Goal: Information Seeking & Learning: Learn about a topic

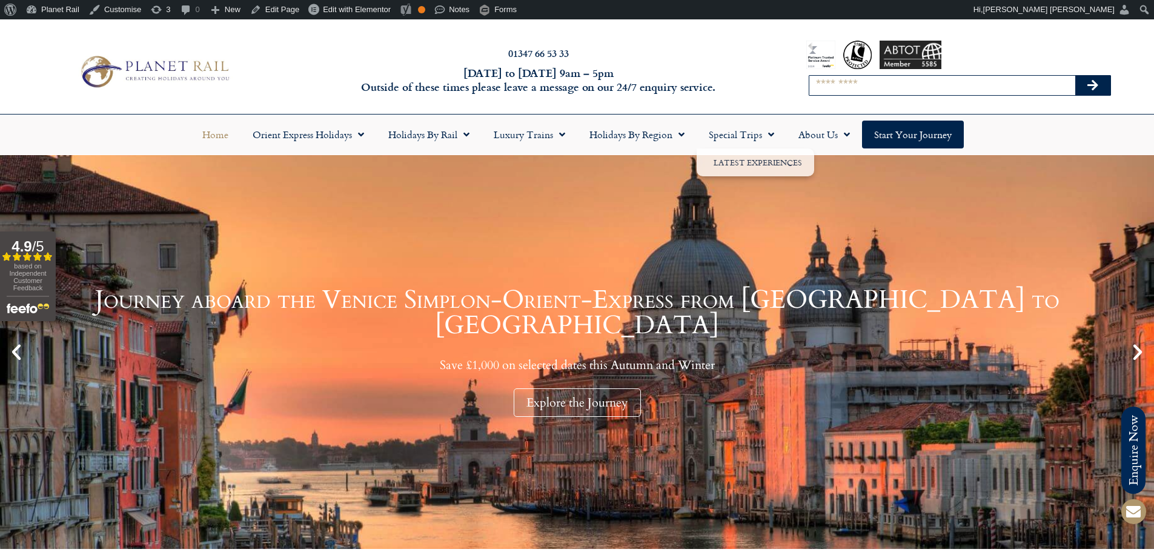
click at [864, 93] on input "Search" at bounding box center [942, 85] width 266 height 19
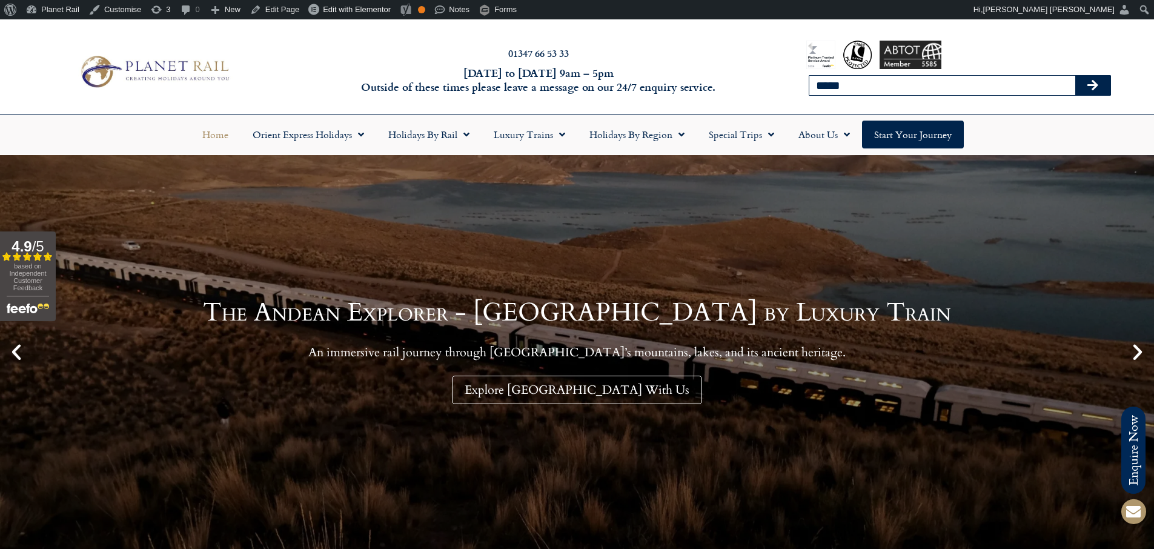
type input "*****"
click at [1075, 76] on button "Search" at bounding box center [1092, 85] width 35 height 19
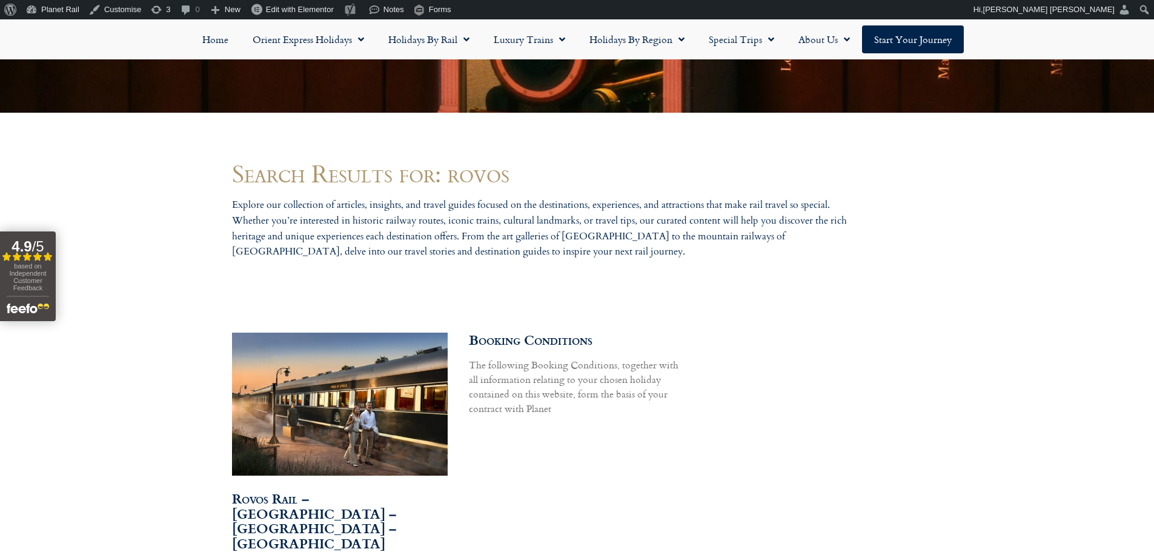
scroll to position [484, 0]
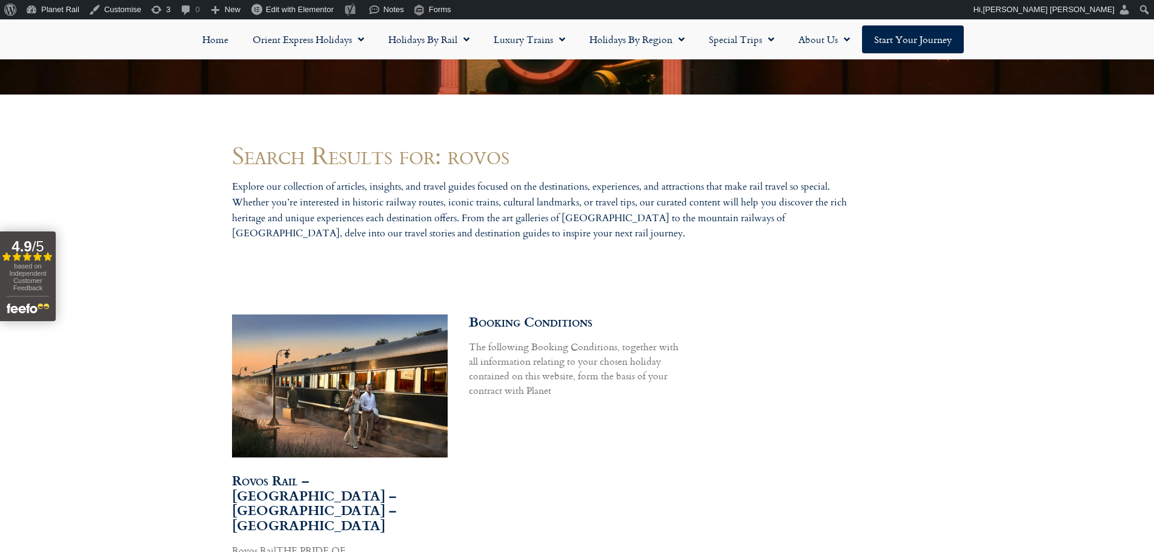
click at [381, 374] on img at bounding box center [339, 386] width 218 height 146
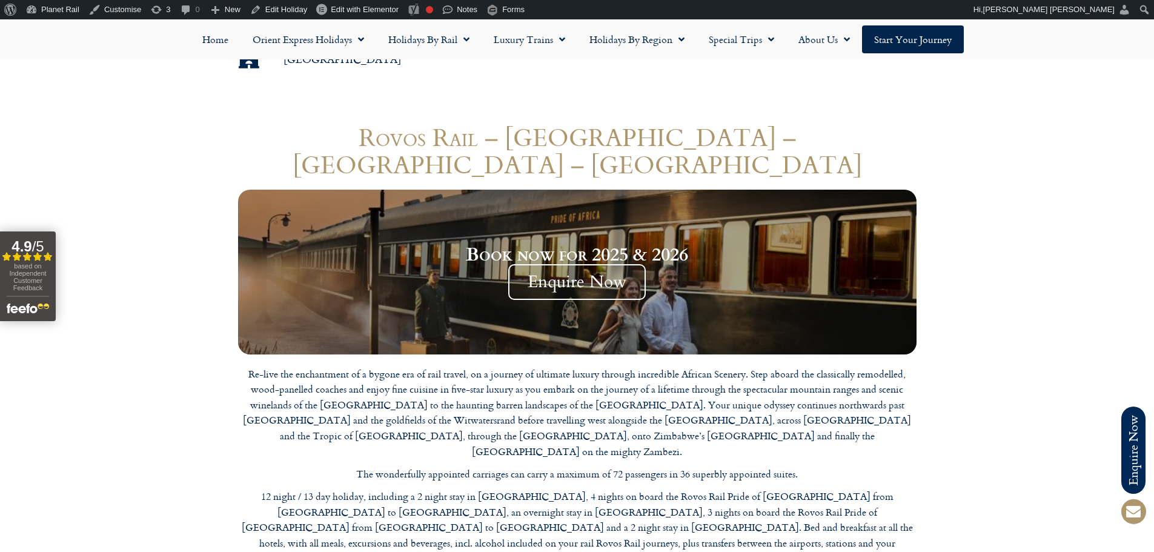
scroll to position [1151, 0]
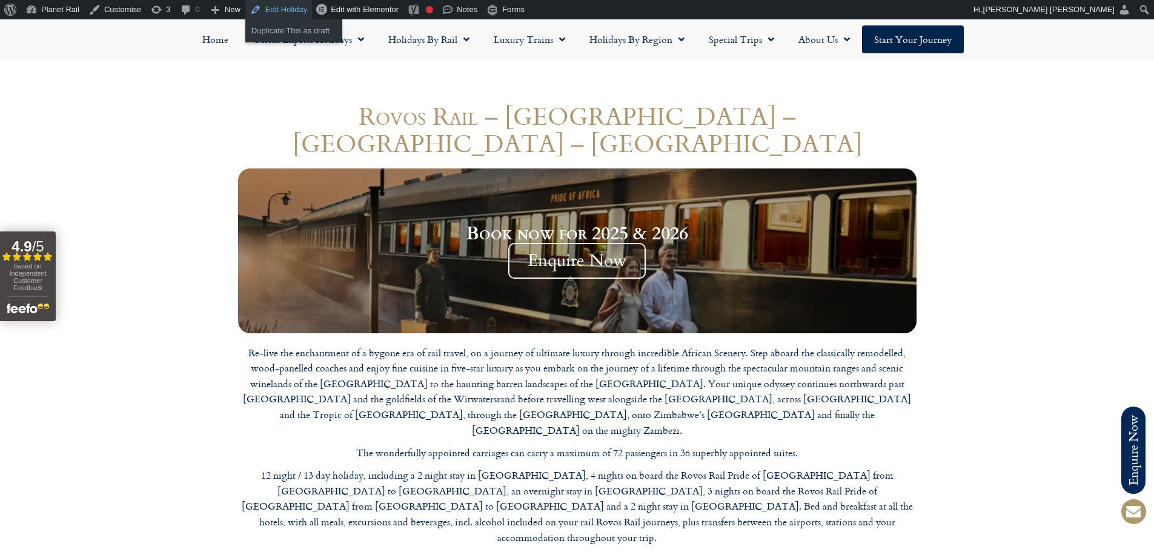
click at [294, 7] on link "Edit Holiday" at bounding box center [278, 9] width 67 height 19
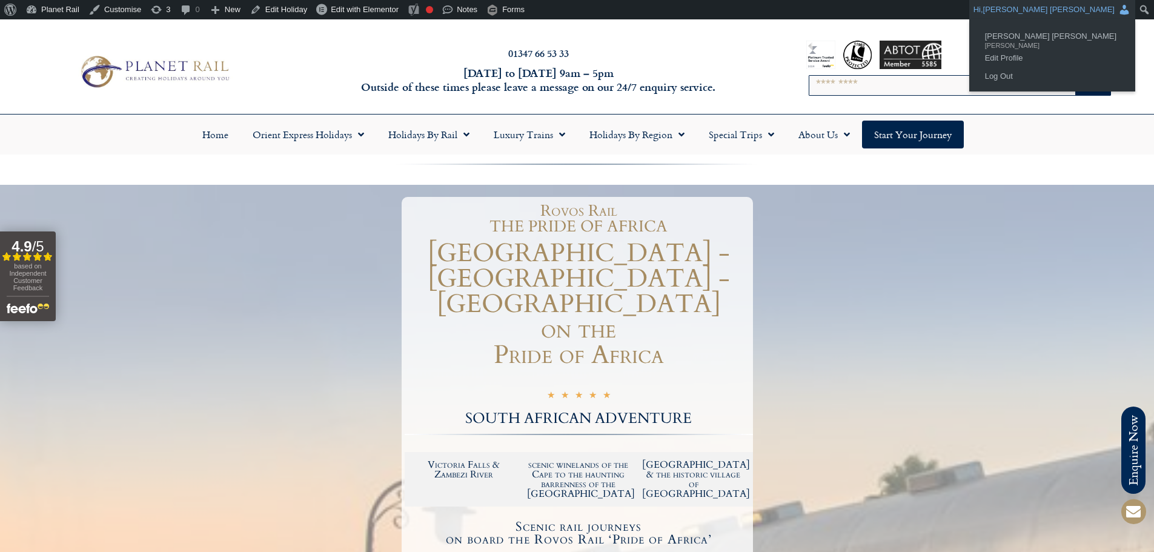
click at [1073, 10] on span "[PERSON_NAME] [PERSON_NAME]" at bounding box center [1048, 9] width 131 height 9
